Goal: Transaction & Acquisition: Purchase product/service

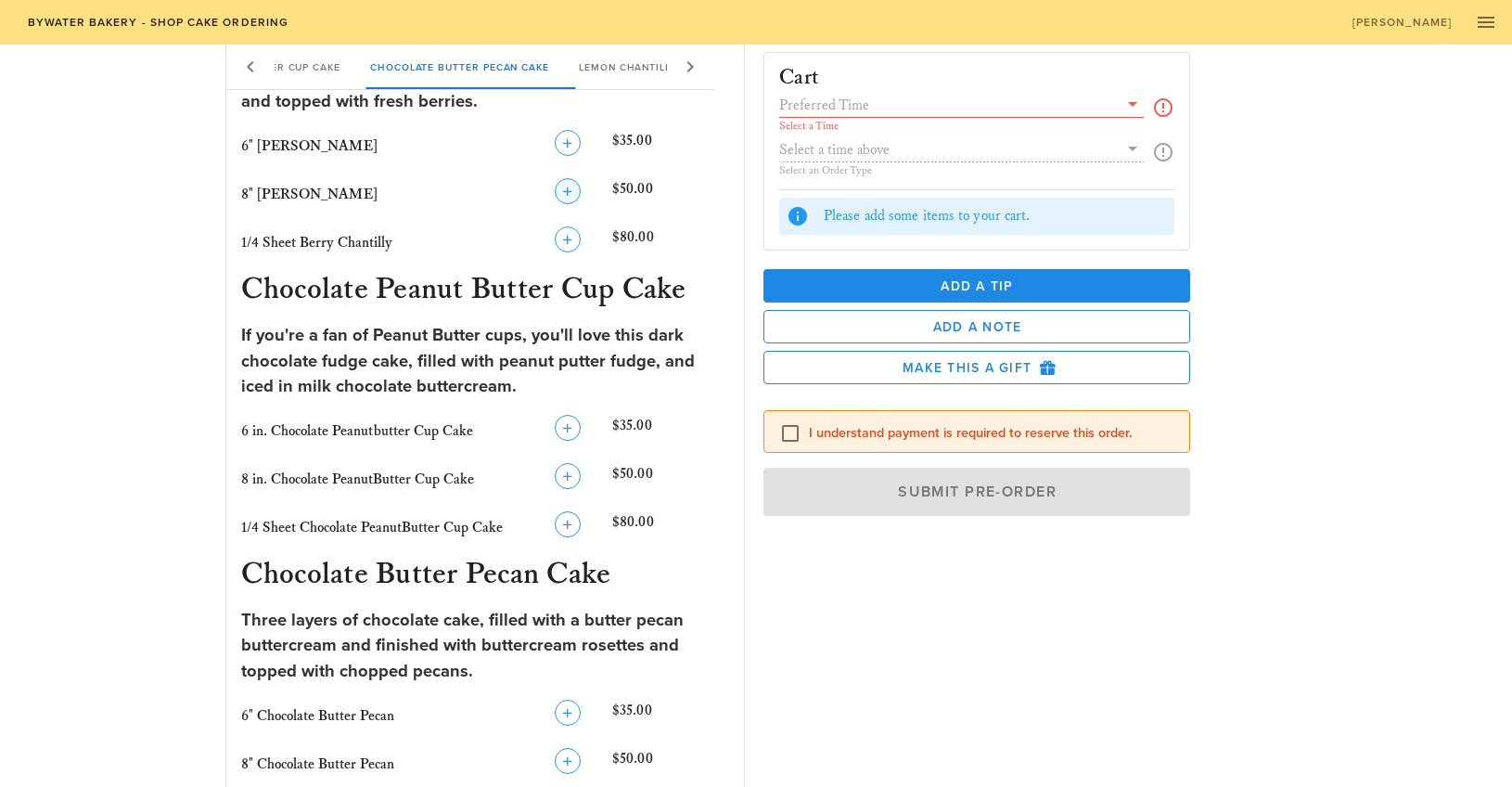
scroll to position [524, 0]
click at [566, 180] on icon "button" at bounding box center [568, 191] width 23 height 23
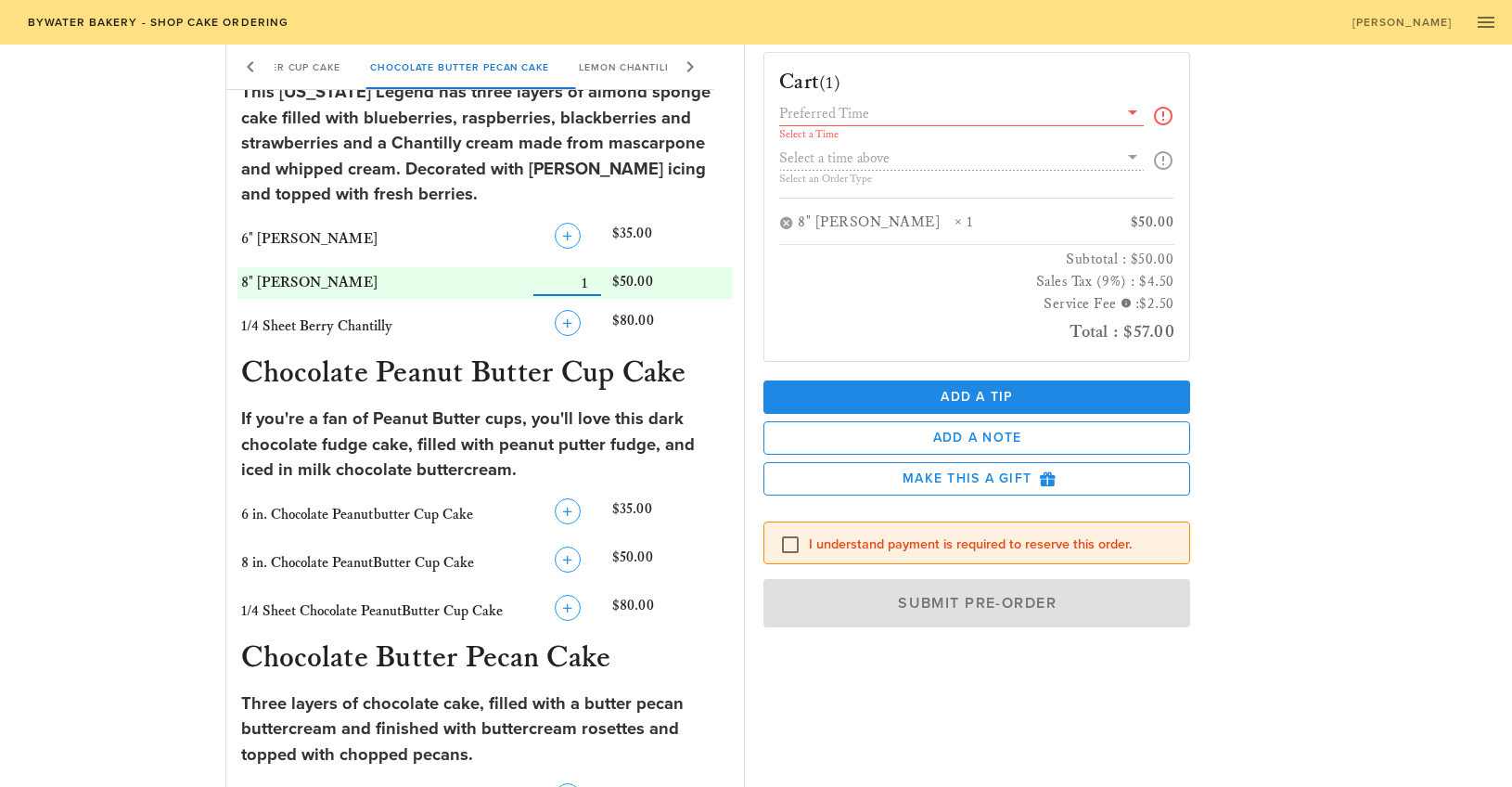
scroll to position [425, 0]
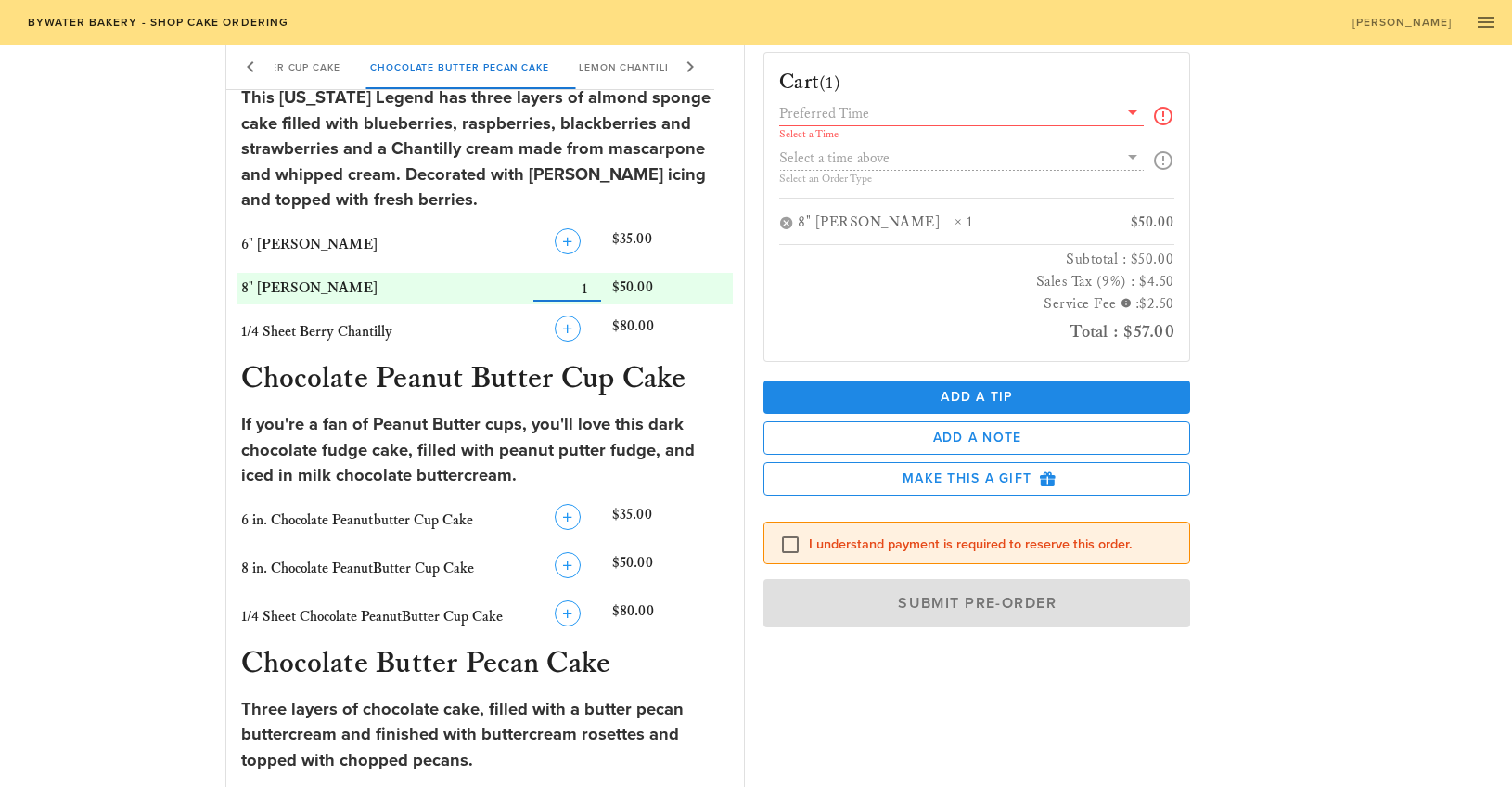
click at [868, 114] on input "text" at bounding box center [948, 113] width 339 height 25
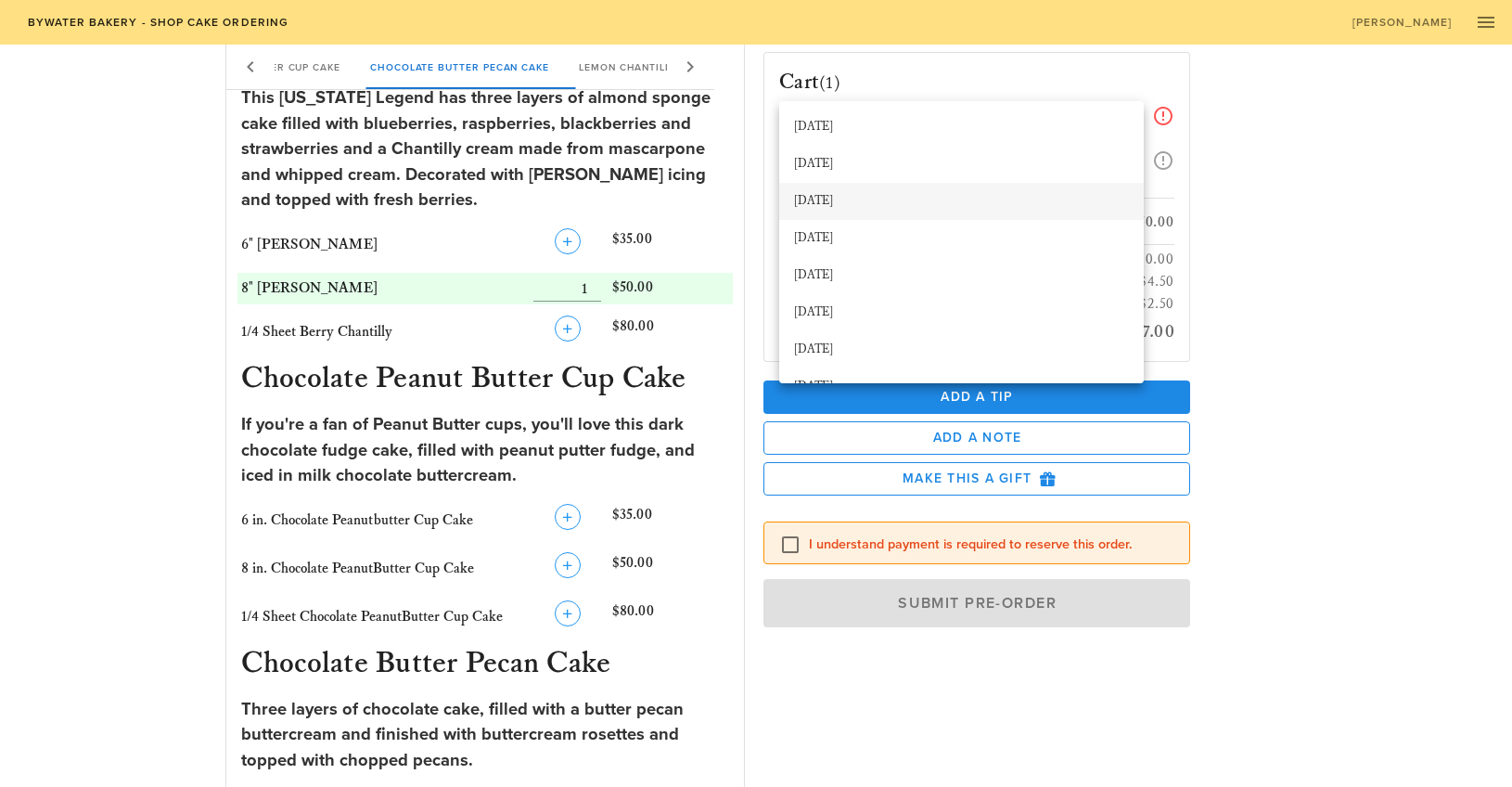
click at [1039, 197] on div "[DATE]" at bounding box center [961, 201] width 335 height 15
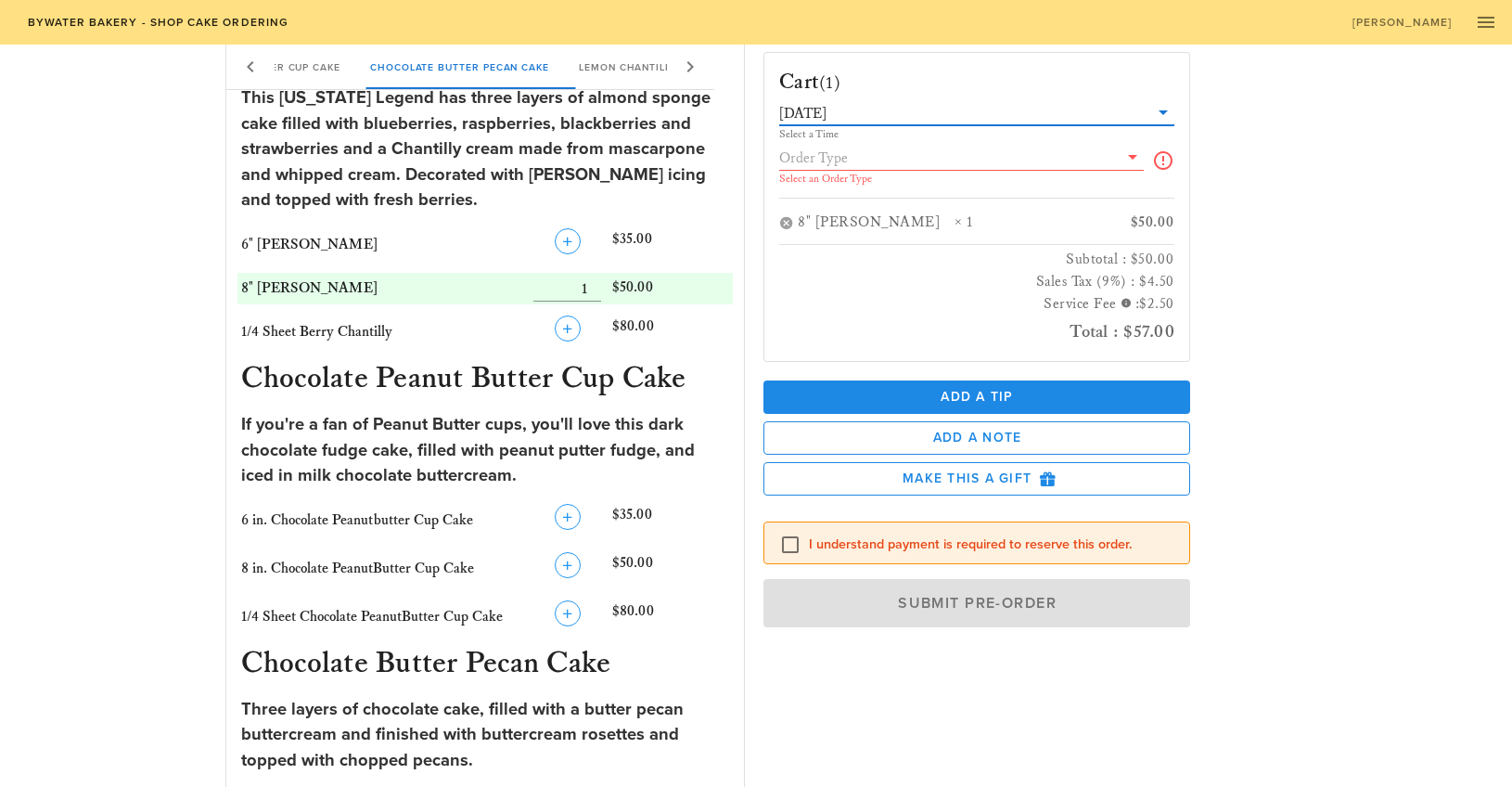
click at [883, 162] on input "text" at bounding box center [948, 158] width 339 height 25
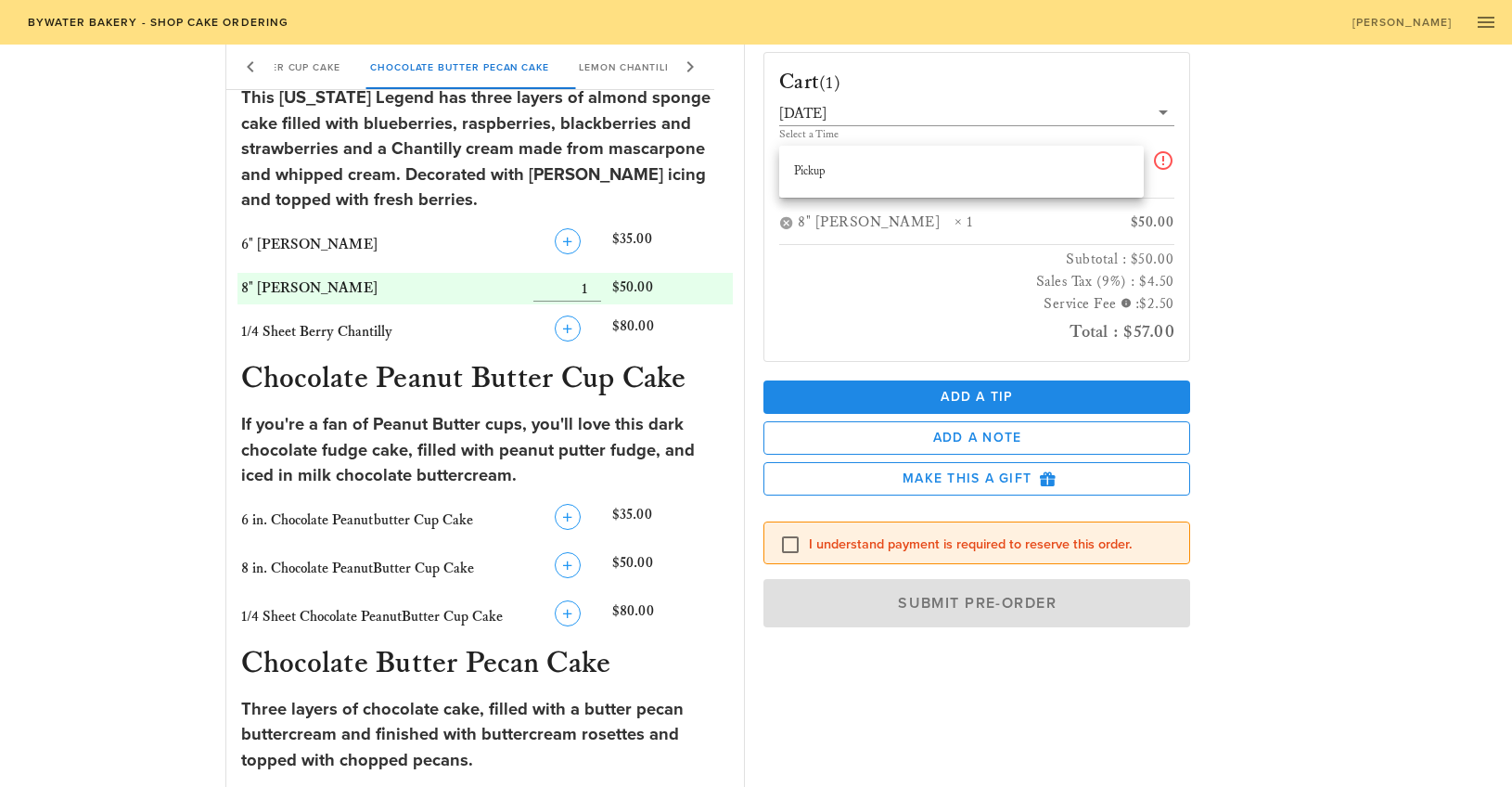
click at [1282, 239] on div "Cart (1) [DATE] Select a Time Select an Order Type 8" [PERSON_NAME] Chantilly ×…" at bounding box center [1022, 402] width 539 height 731
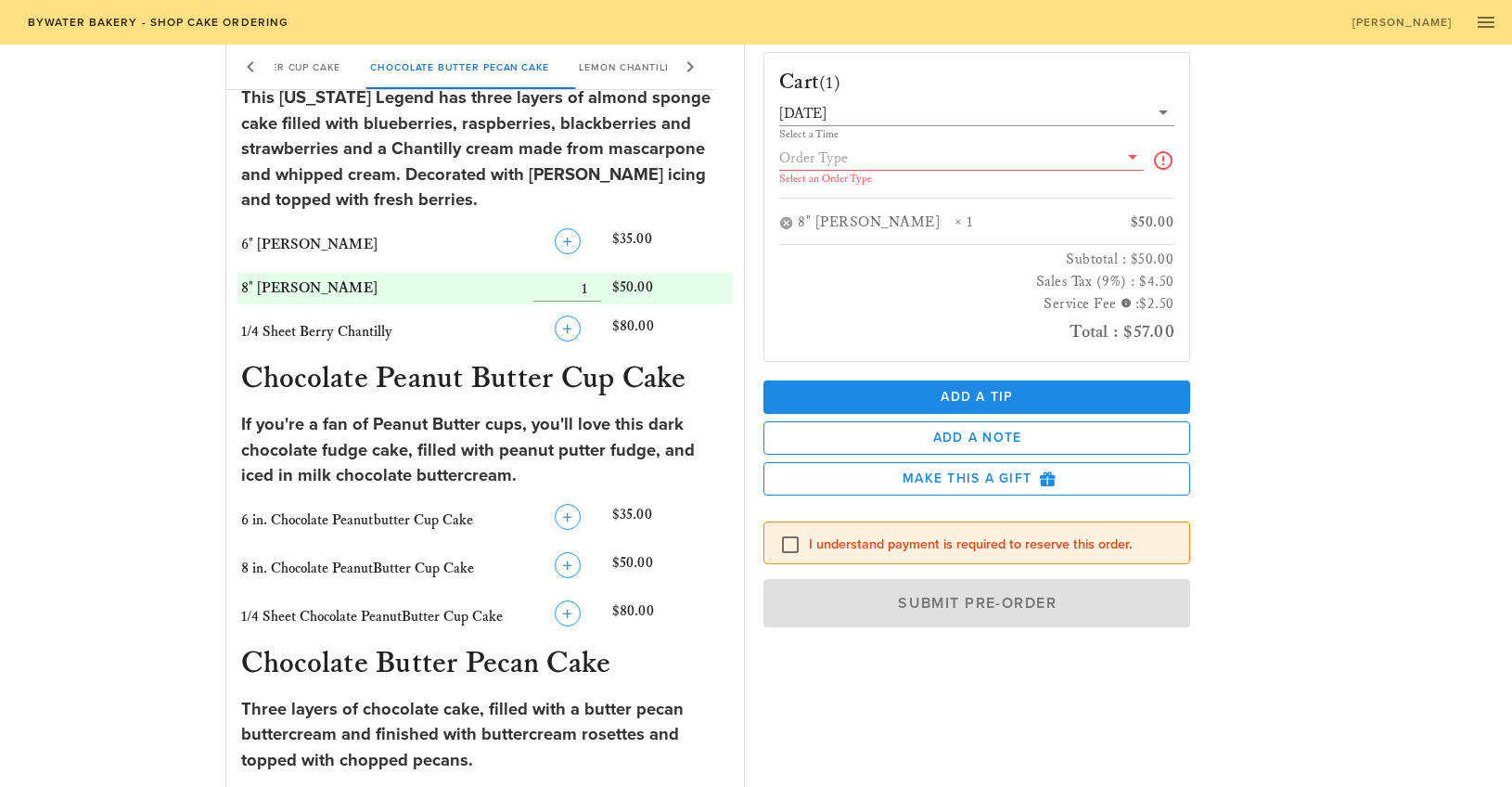
click at [1130, 157] on icon at bounding box center [1133, 157] width 23 height 23
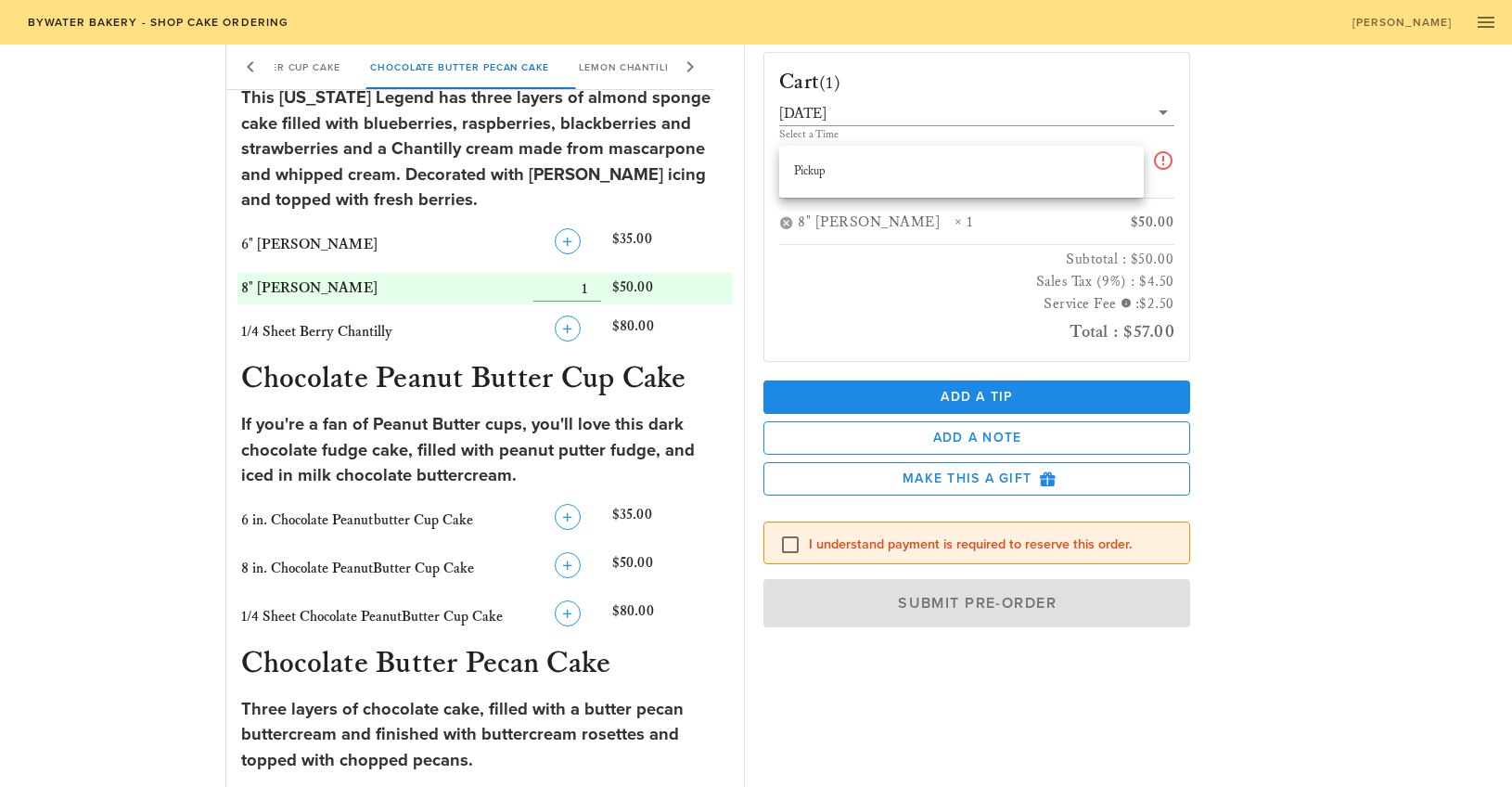
click at [1247, 197] on div "Cart (1) [DATE] Select a Time Select an Order Type 8" [PERSON_NAME] Chantilly ×…" at bounding box center [1022, 402] width 539 height 731
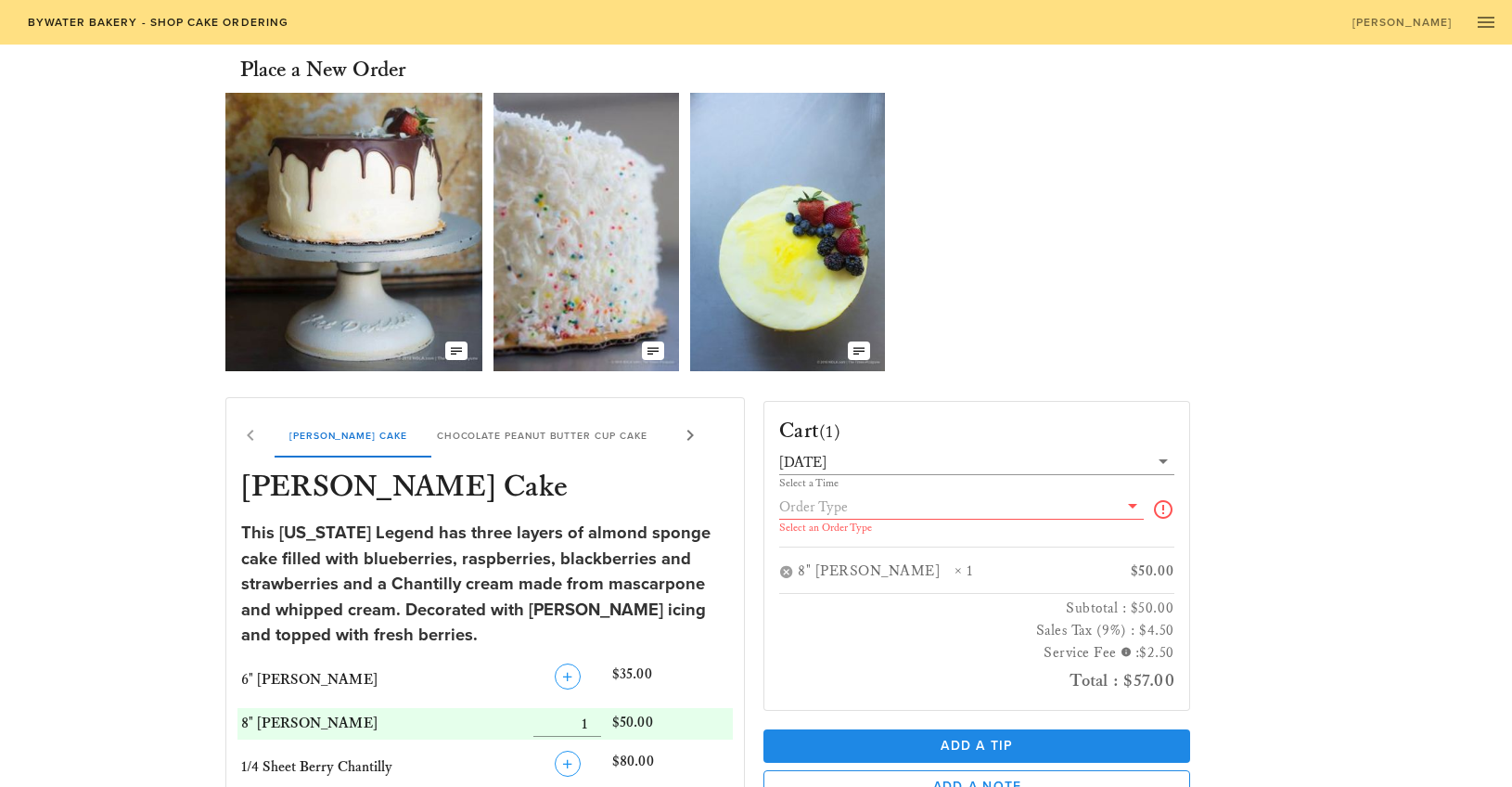
scroll to position [0, 0]
click at [1009, 504] on input "text" at bounding box center [948, 507] width 339 height 25
click at [1167, 509] on icon at bounding box center [1164, 510] width 23 height 23
click at [1179, 339] on div "Our Delicious Chocolate Strawberry Chantilly Cake The Coconut Cream of your Dre…" at bounding box center [756, 231] width 1062 height 293
click at [1482, 22] on icon "button" at bounding box center [1487, 23] width 23 height 23
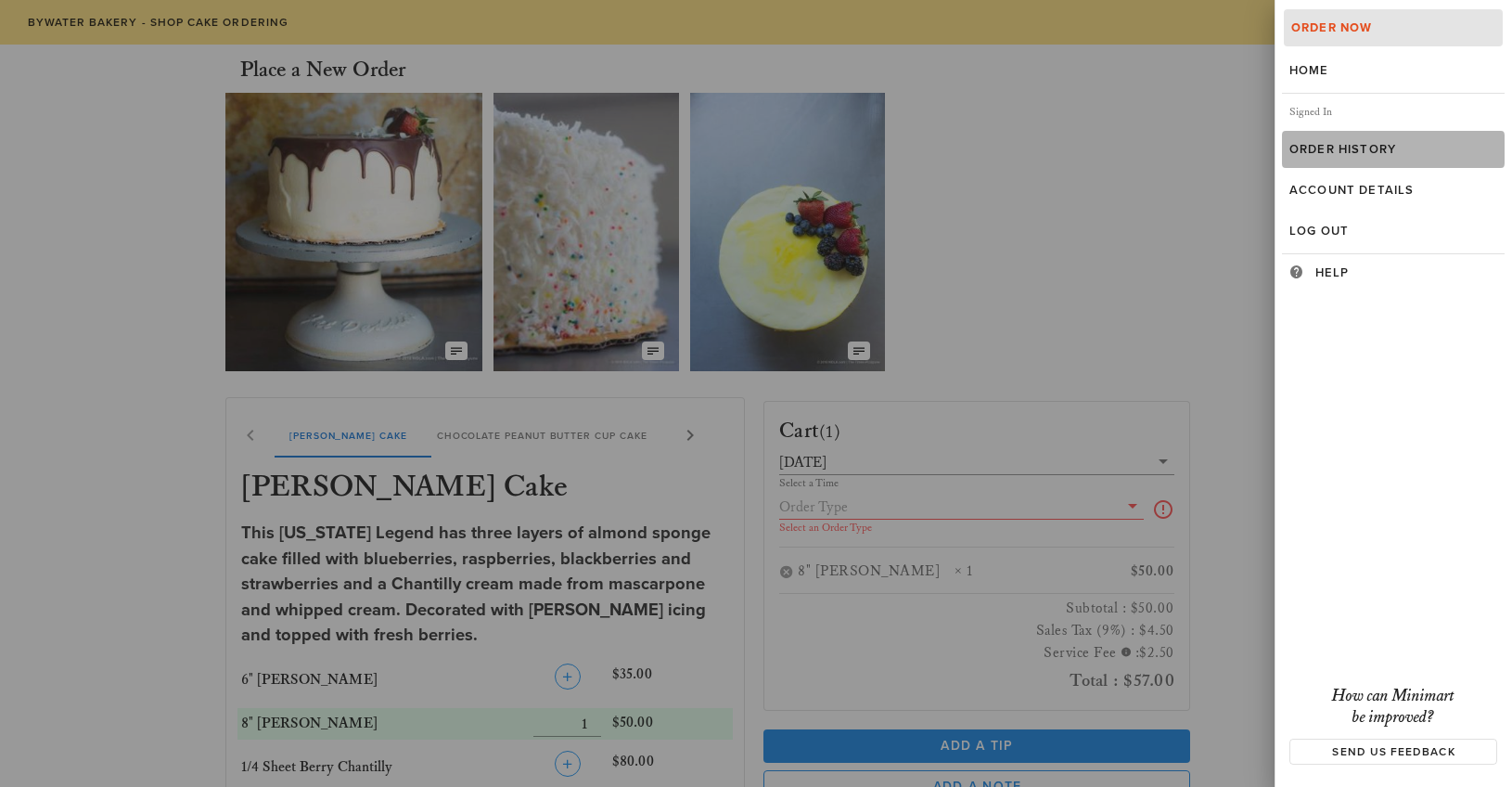
click at [1325, 152] on div "Order History" at bounding box center [1394, 149] width 208 height 15
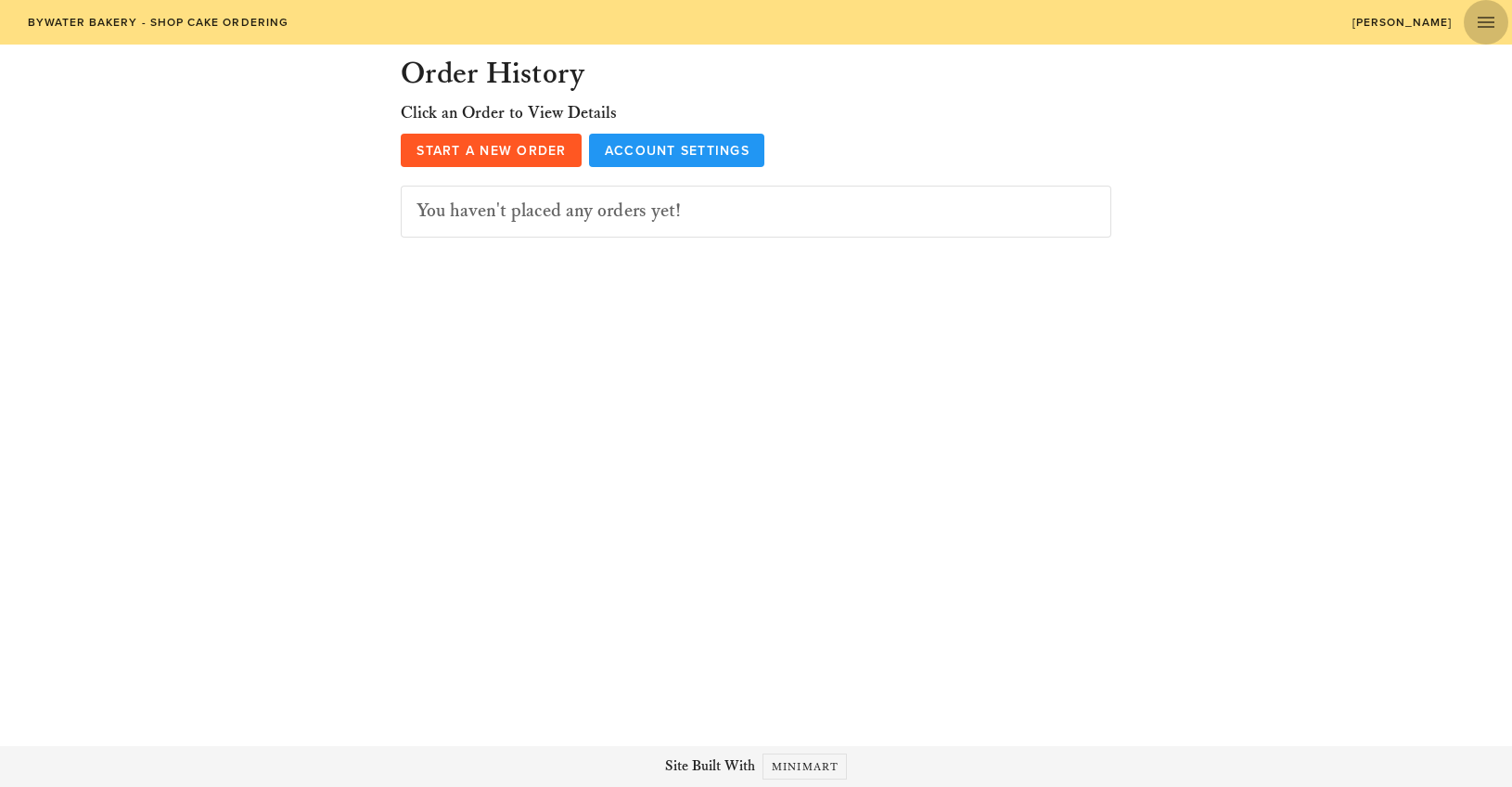
click at [1480, 28] on icon "button" at bounding box center [1487, 23] width 23 height 23
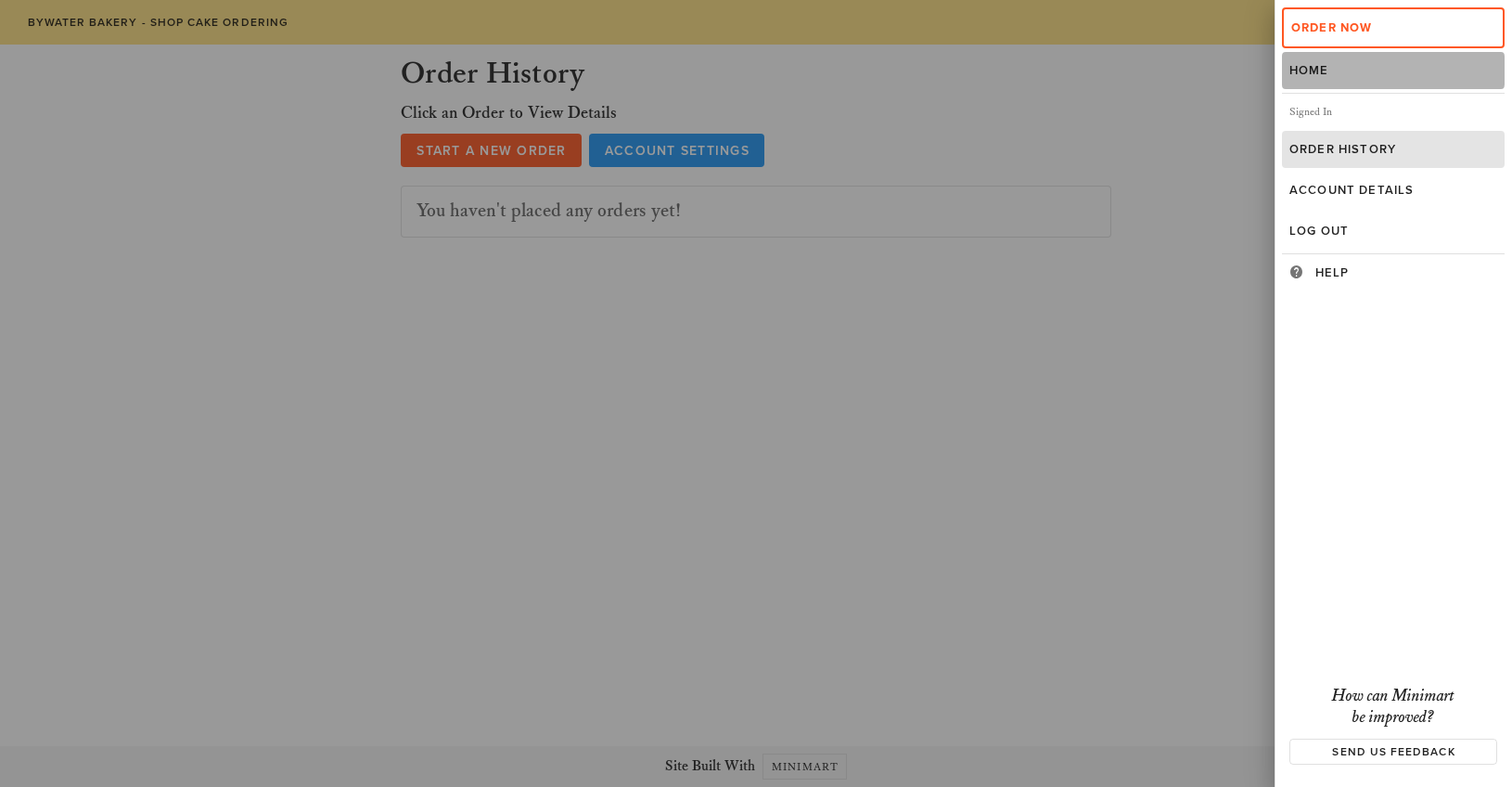
click at [1319, 66] on div "Home" at bounding box center [1394, 71] width 208 height 15
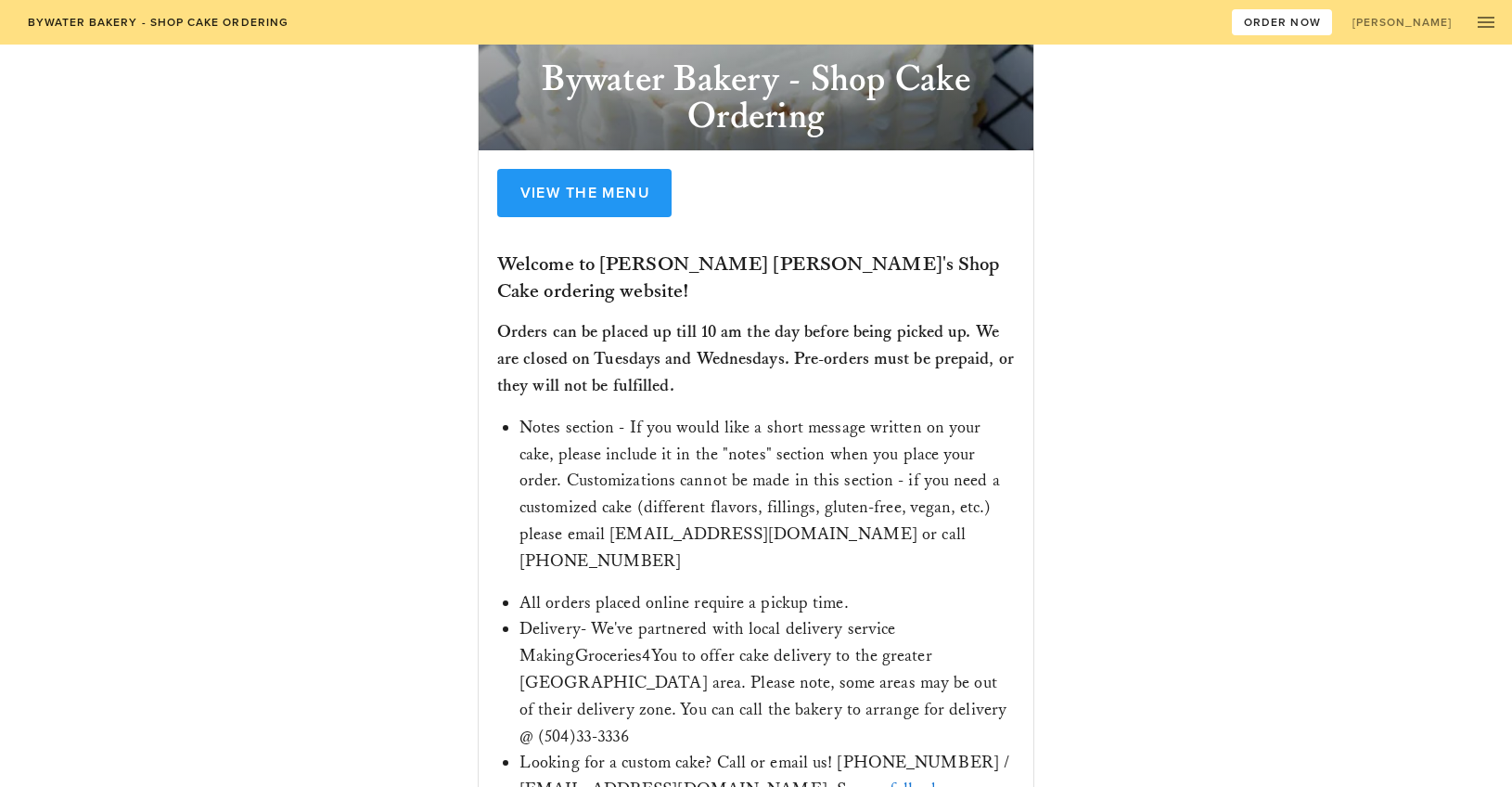
scroll to position [201, 0]
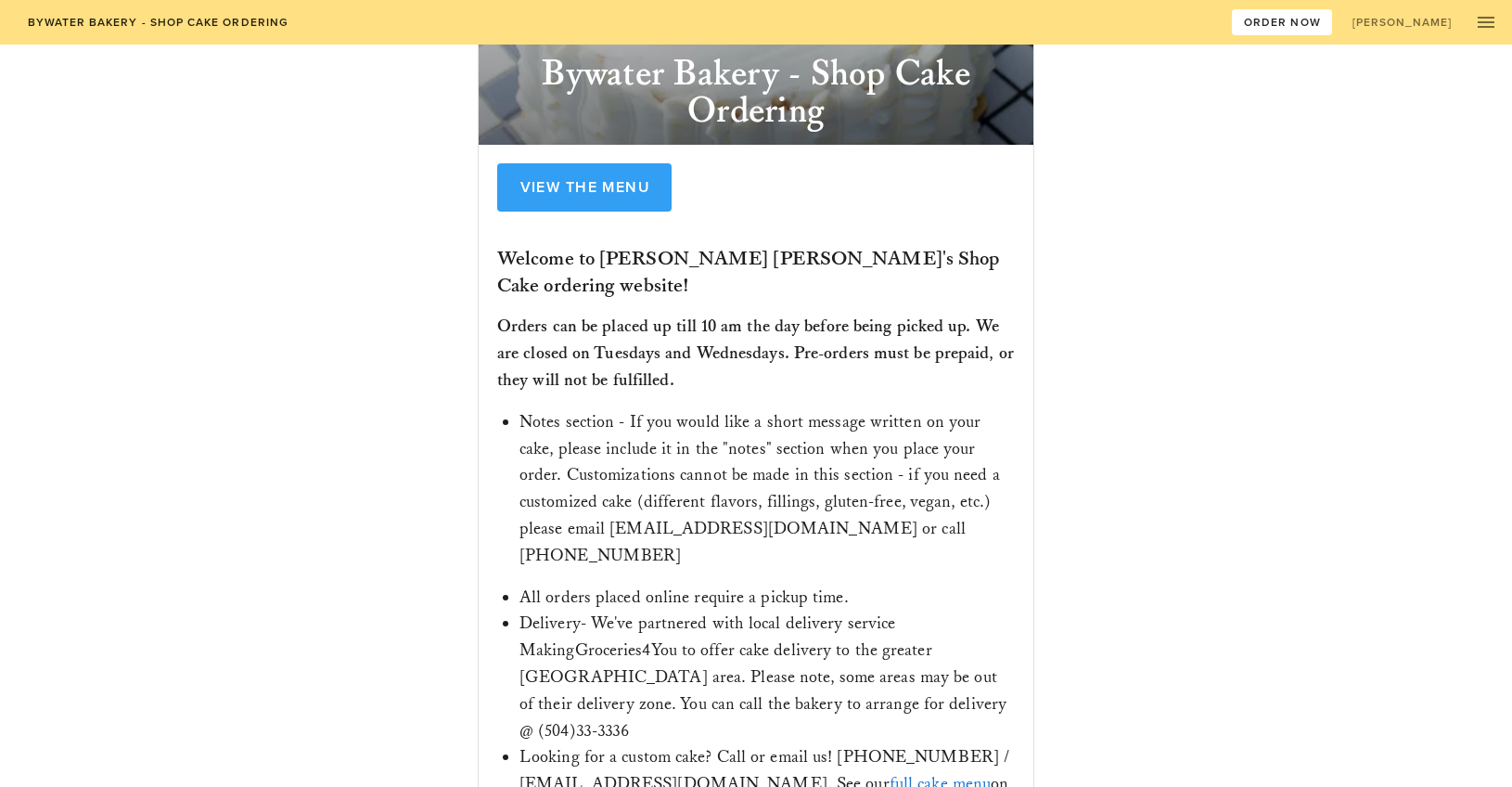
click at [642, 198] on link "View the Menu" at bounding box center [585, 187] width 175 height 48
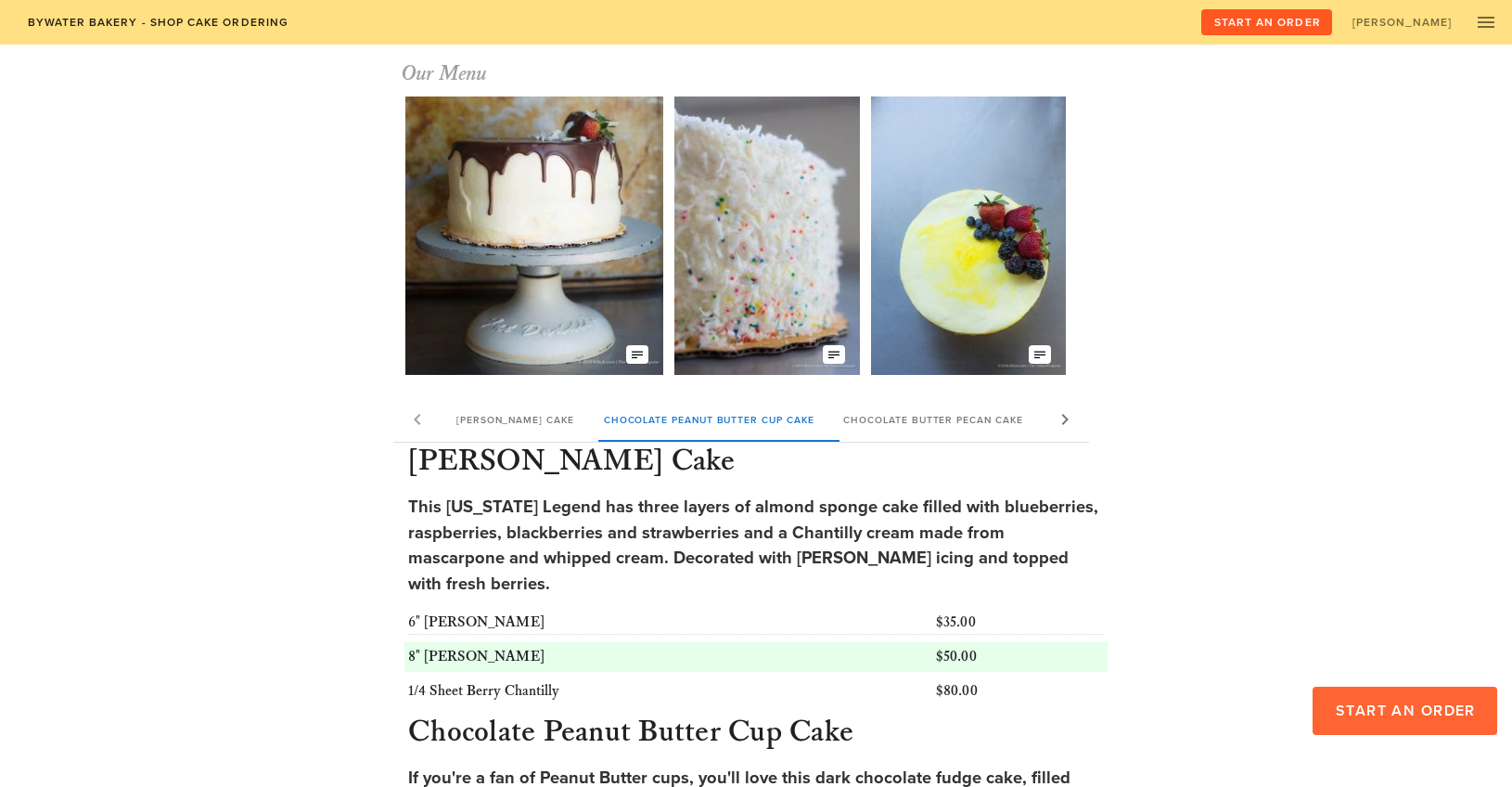
click at [1337, 710] on span "Start an Order" at bounding box center [1404, 711] width 141 height 19
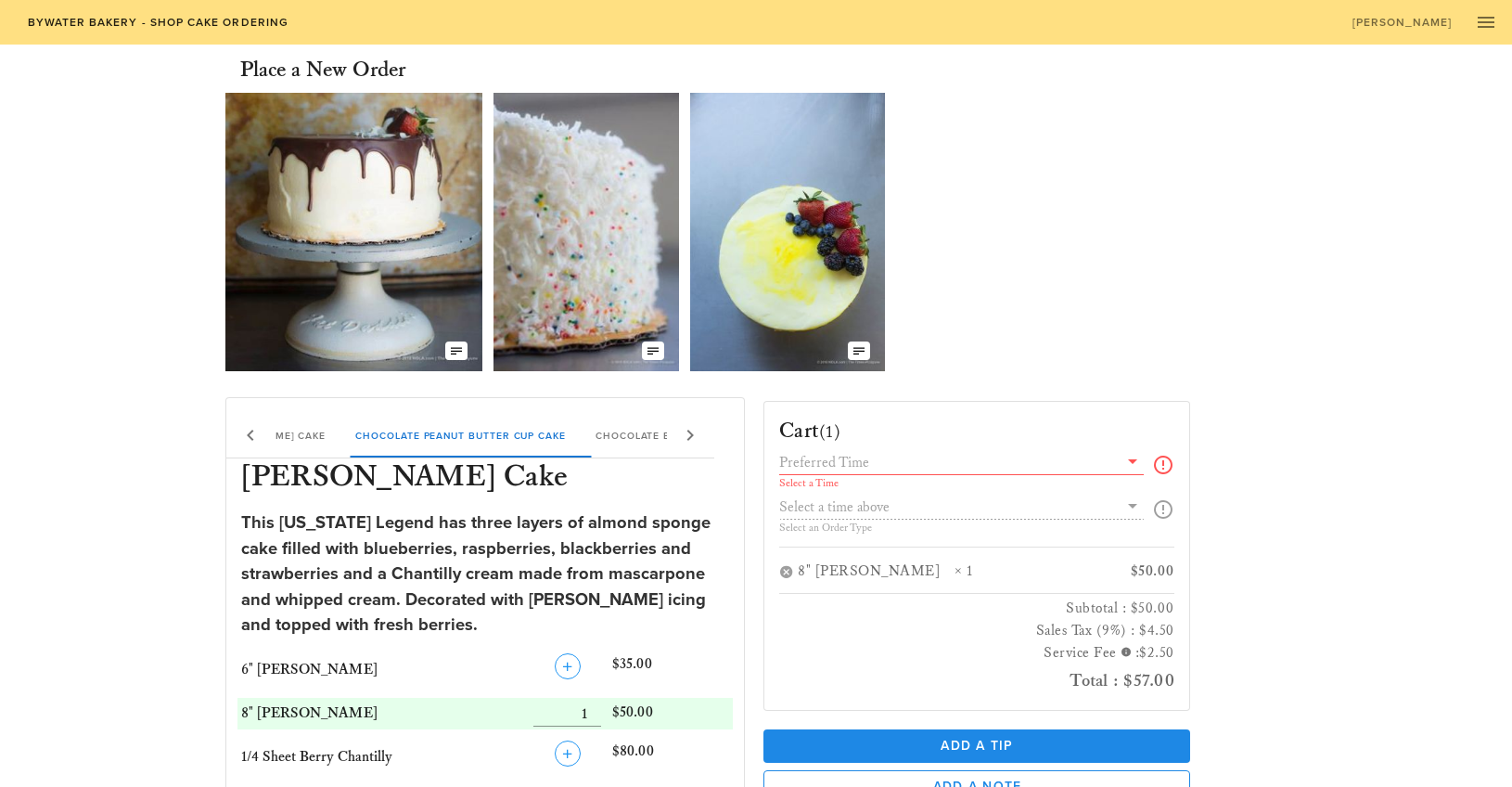
click at [1106, 495] on div "Select a Time Select an Order Type" at bounding box center [977, 498] width 396 height 96
click at [1130, 502] on div "Select a Time Select an Order Type" at bounding box center [977, 498] width 396 height 96
click at [1133, 507] on div "Select a Time Select an Order Type" at bounding box center [977, 498] width 396 height 96
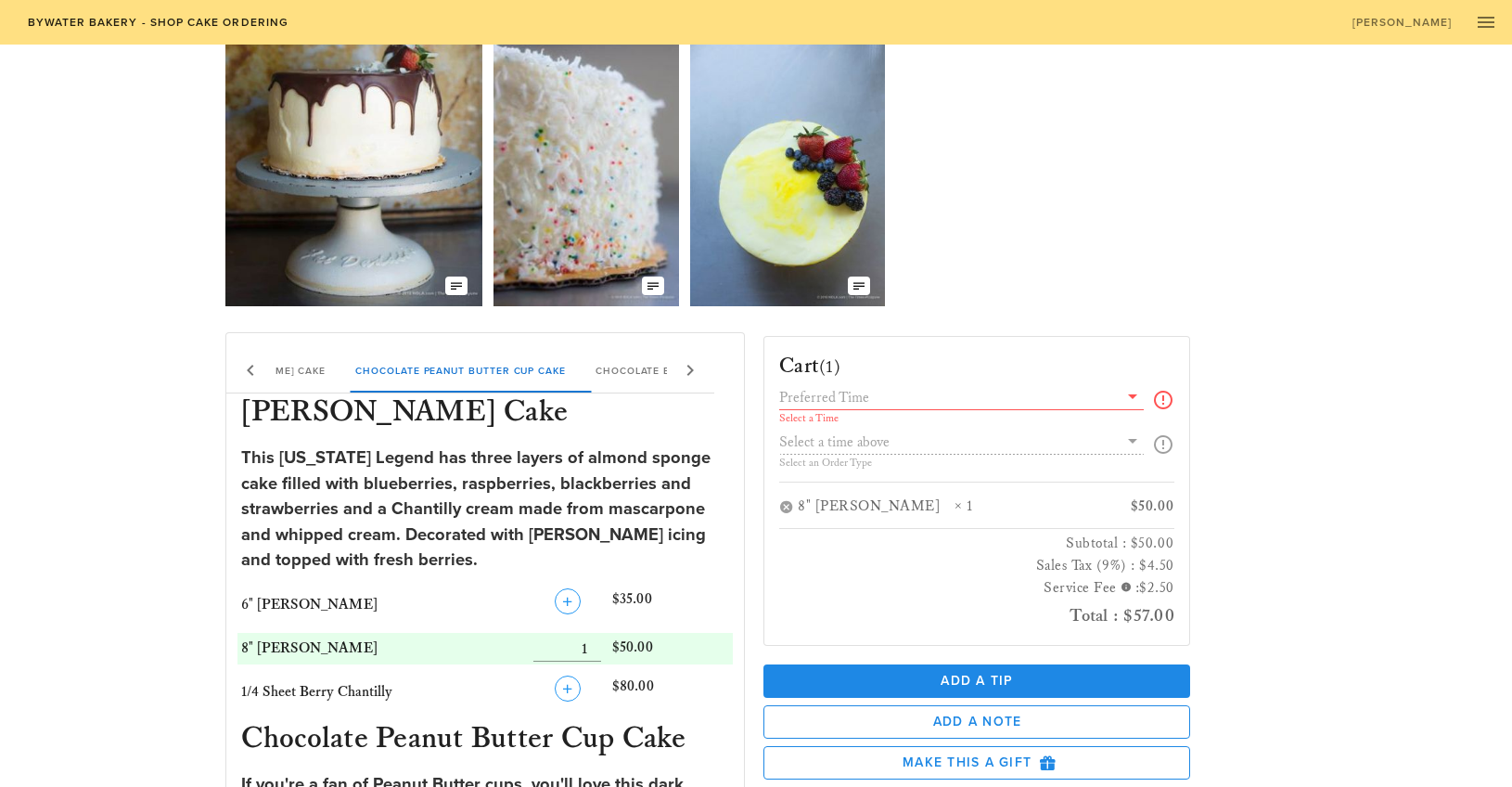
scroll to position [67, 0]
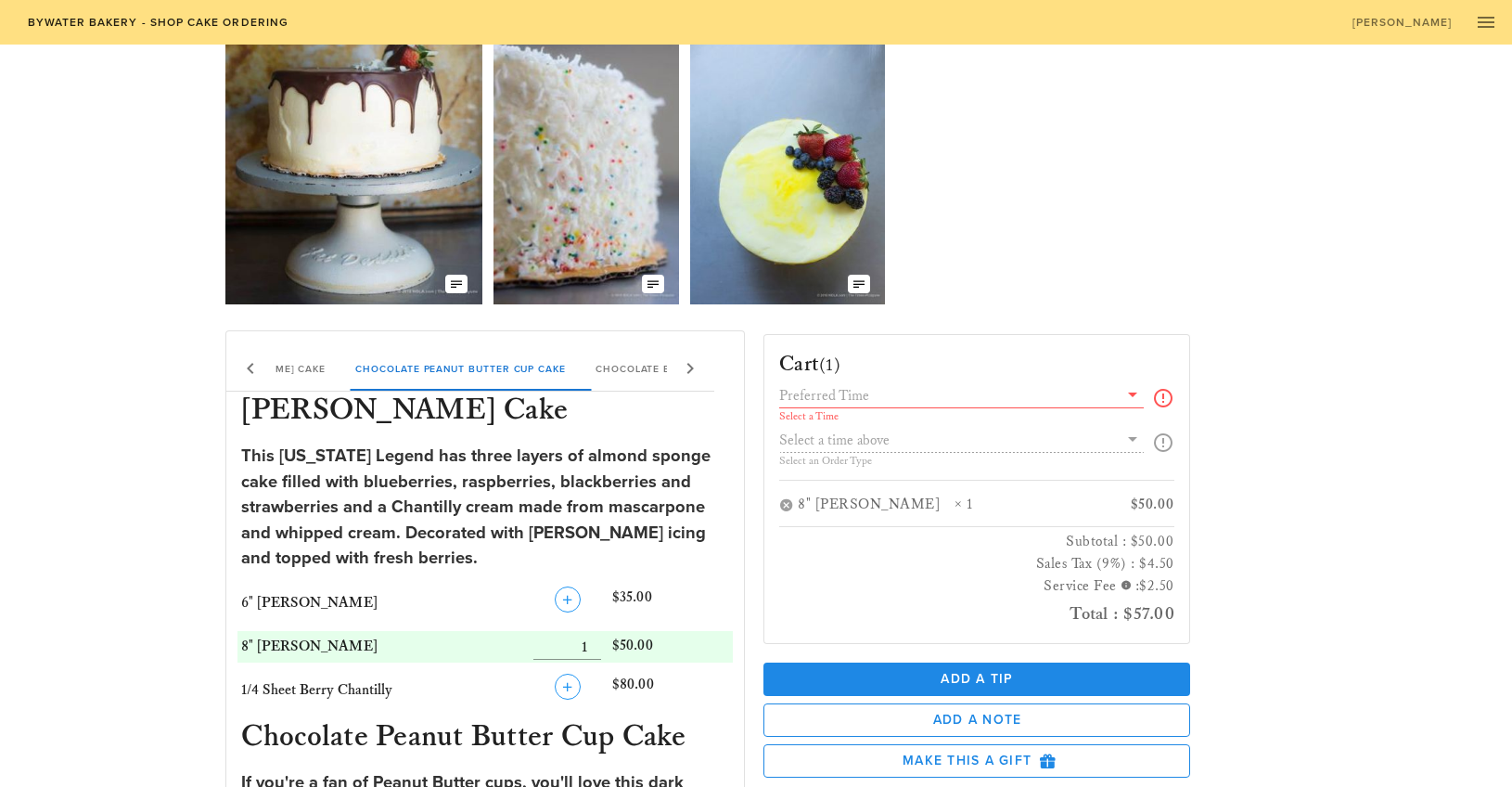
click at [1258, 551] on div "Cart (1) Select a Time Select an Order Type 8" [PERSON_NAME] Chantilly × 1 $50.…" at bounding box center [1022, 685] width 539 height 731
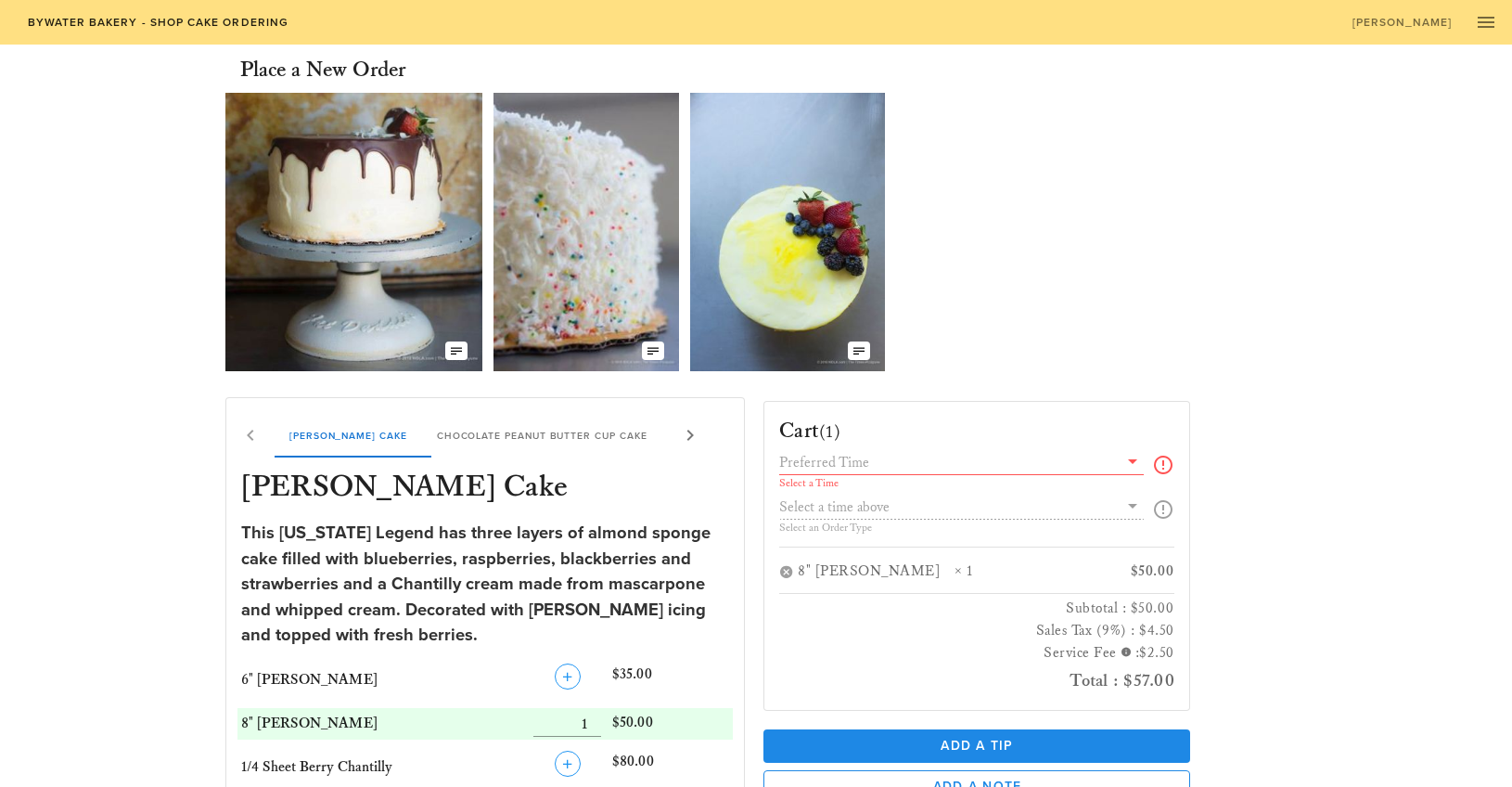
scroll to position [0, 0]
click at [100, 33] on link "Bywater Bakery - Shop Cake Ordering" at bounding box center [158, 23] width 285 height 26
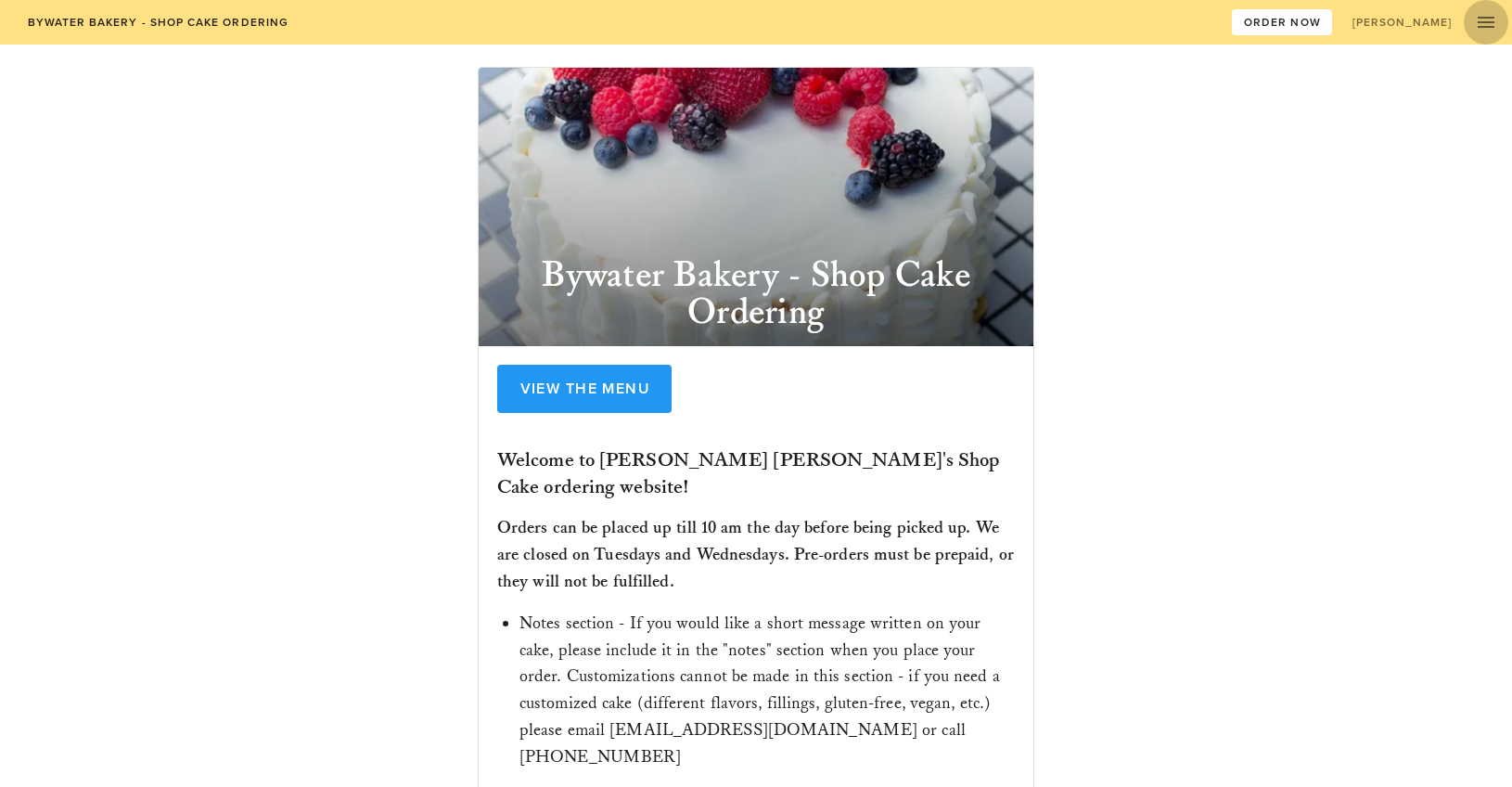
click at [1487, 21] on icon "button" at bounding box center [1487, 23] width 23 height 23
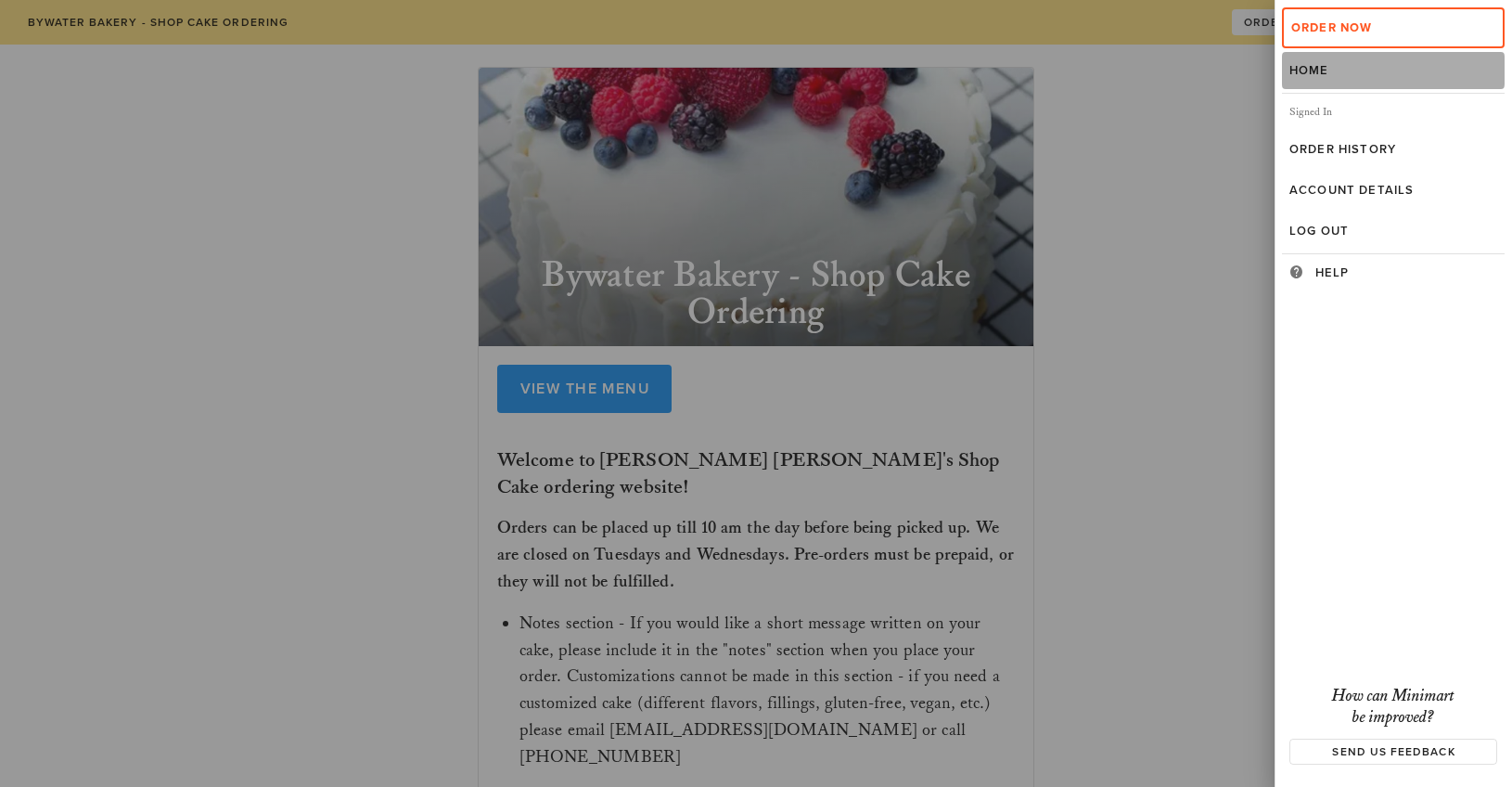
click at [1324, 60] on link "Home" at bounding box center [1394, 70] width 223 height 37
click at [178, 13] on div at bounding box center [756, 393] width 1512 height 787
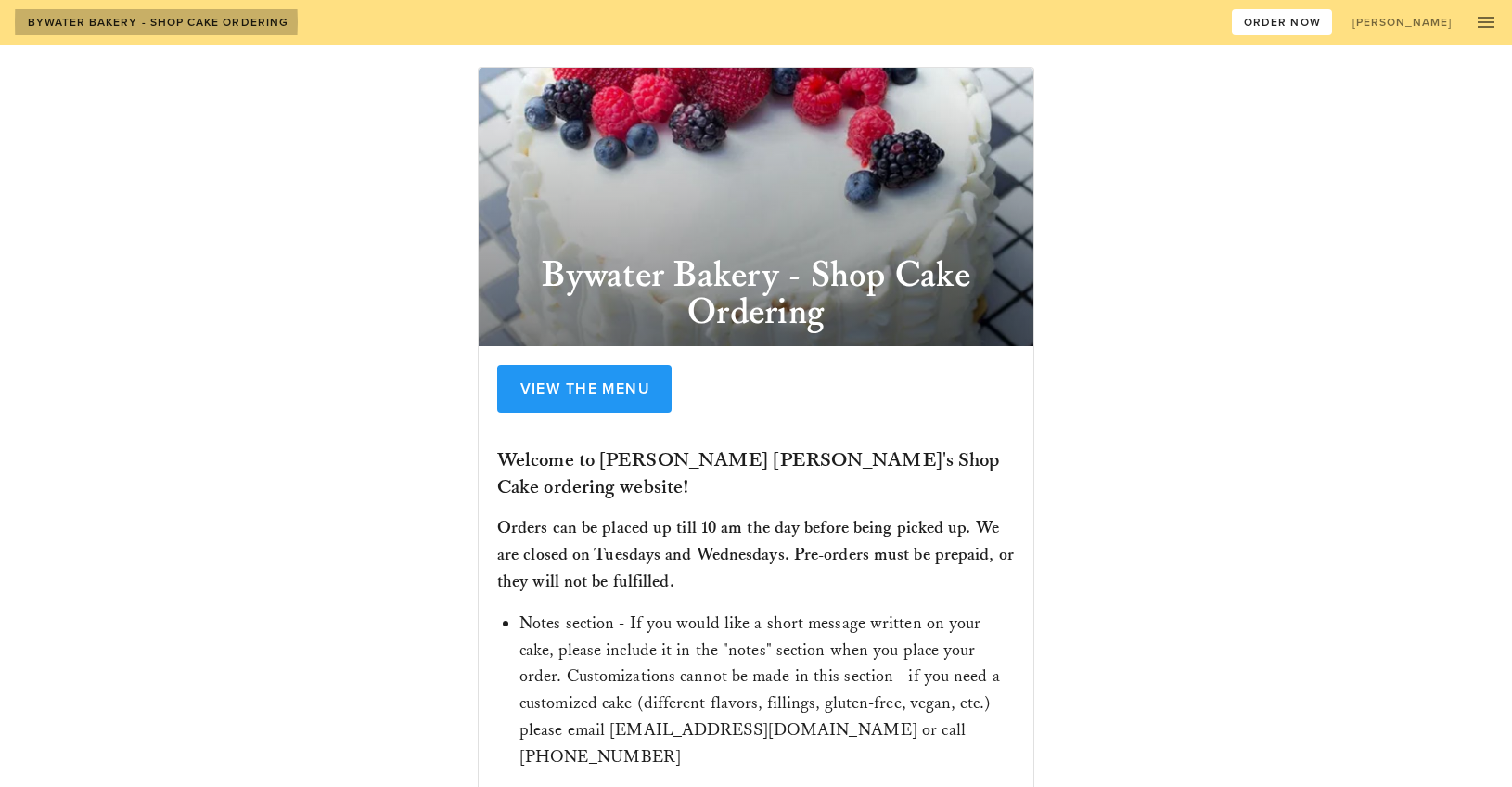
click at [124, 28] on link "Bywater Bakery - Shop Cake Ordering" at bounding box center [158, 23] width 285 height 26
click at [116, 24] on span "Bywater Bakery - Shop Cake Ordering" at bounding box center [158, 23] width 263 height 13
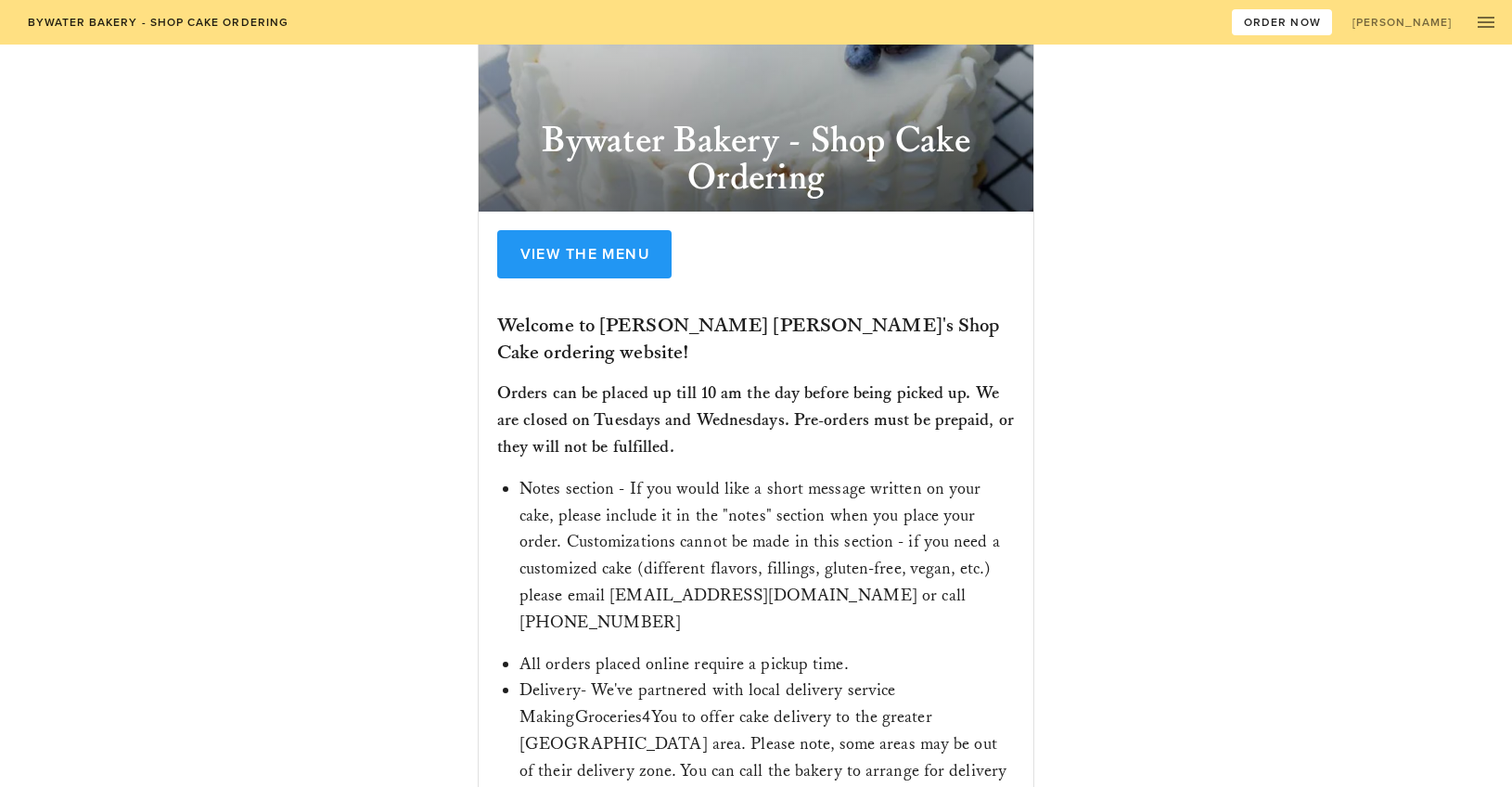
scroll to position [134, 0]
click at [1098, 313] on div "[PERSON_NAME] Bakery - Shop Cake Ordering View the Menu Welcome to [PERSON_NAME…" at bounding box center [756, 429] width 1078 height 1017
